Goal: Find specific page/section: Find specific page/section

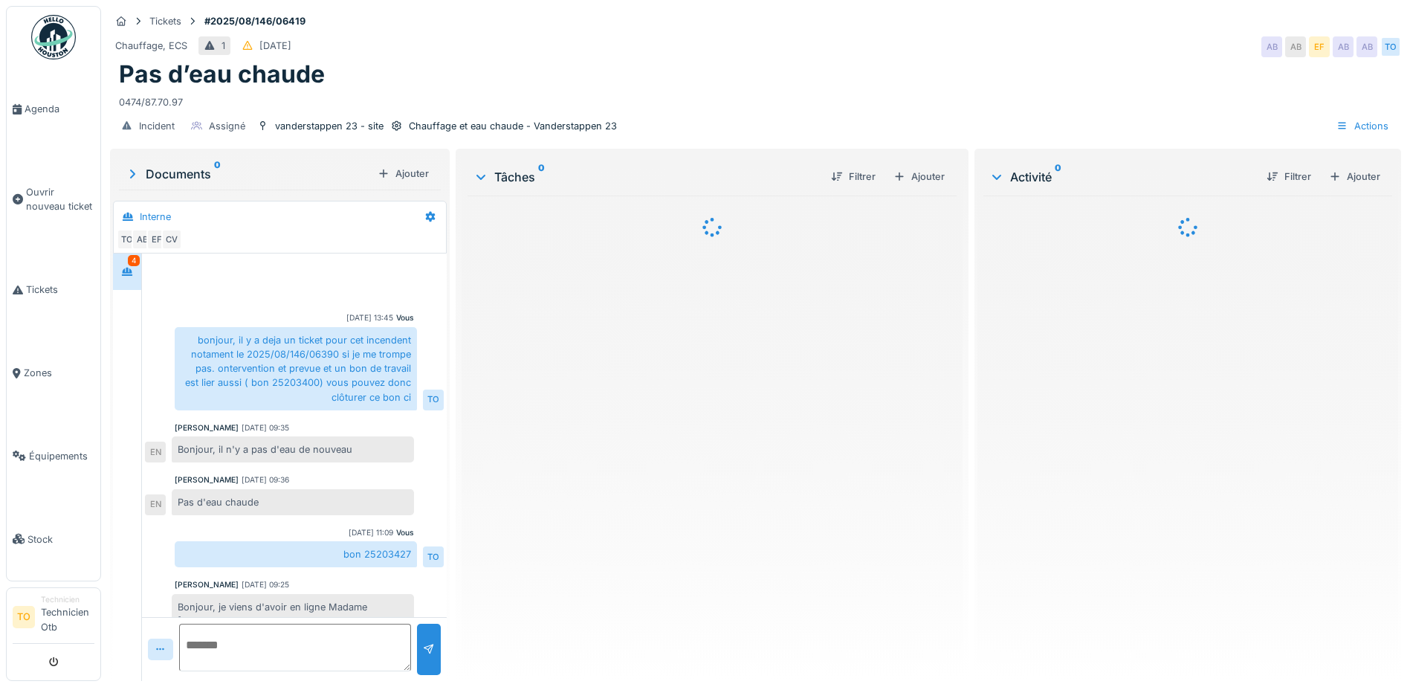
scroll to position [267, 0]
